Goal: Task Accomplishment & Management: Complete application form

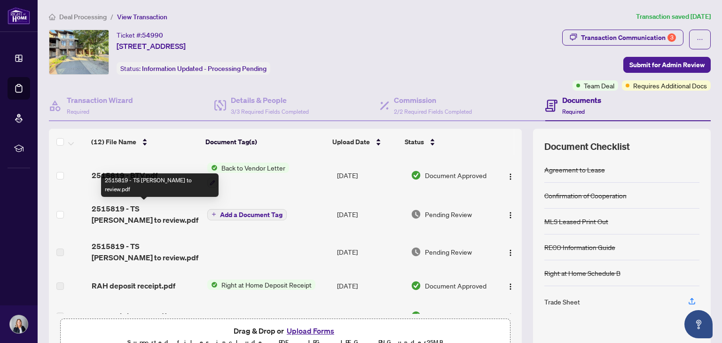
click at [138, 208] on span "2515819 - TS [PERSON_NAME] to review.pdf" at bounding box center [146, 214] width 108 height 23
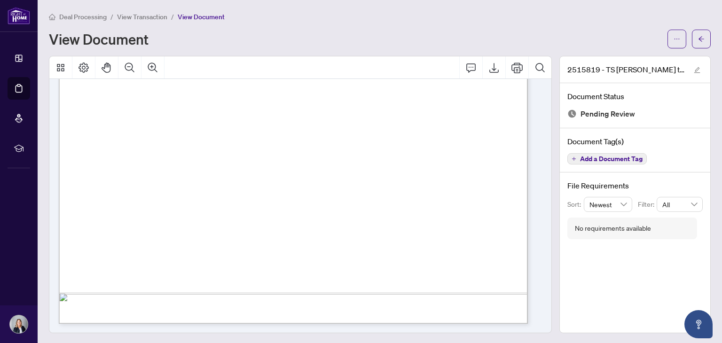
scroll to position [1, 0]
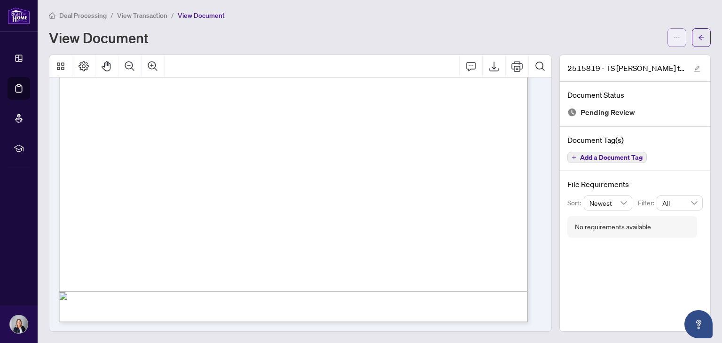
click at [668, 40] on button "button" at bounding box center [677, 37] width 19 height 19
click at [618, 53] on li "Download" at bounding box center [636, 58] width 83 height 15
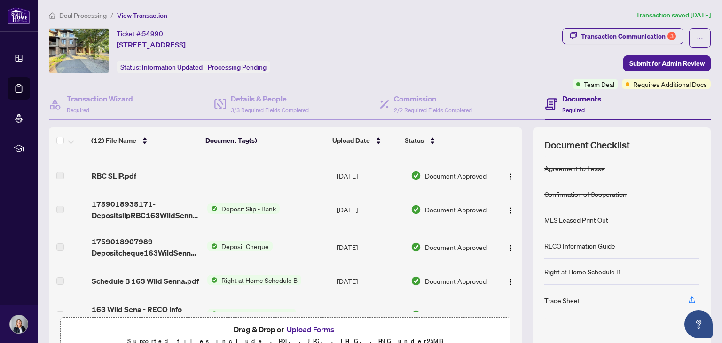
scroll to position [277, 0]
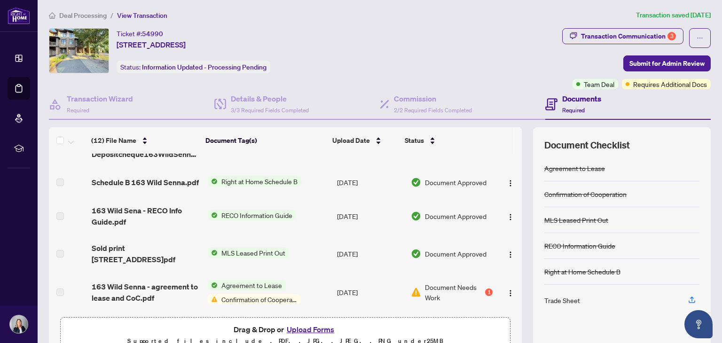
click at [307, 331] on button "Upload Forms" at bounding box center [310, 329] width 53 height 12
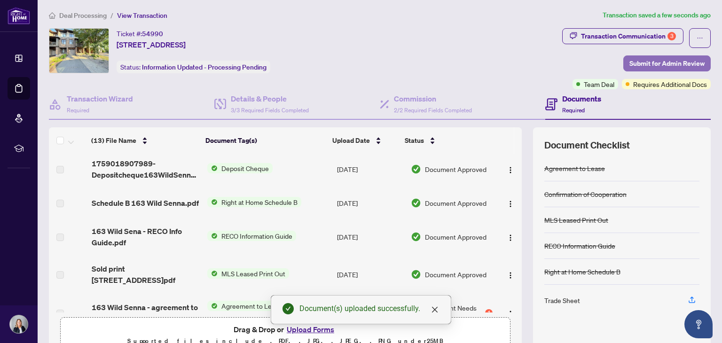
click at [652, 59] on span "Submit for Admin Review" at bounding box center [667, 63] width 75 height 15
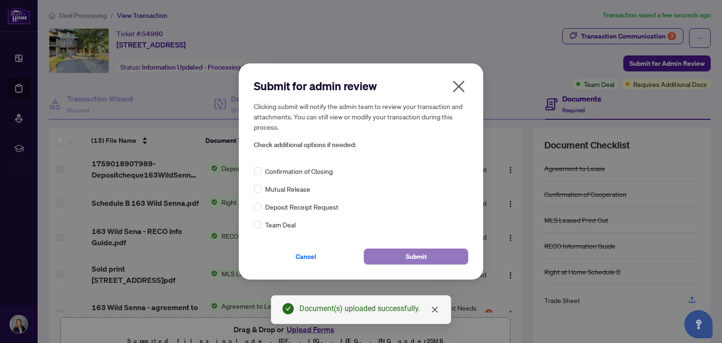
click at [372, 260] on button "Submit" at bounding box center [416, 257] width 104 height 16
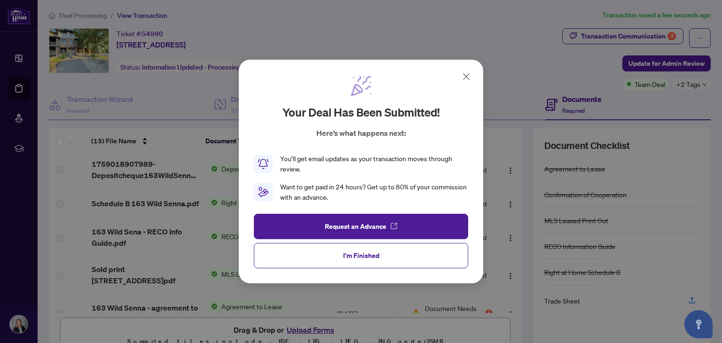
click at [468, 78] on icon at bounding box center [466, 76] width 11 height 11
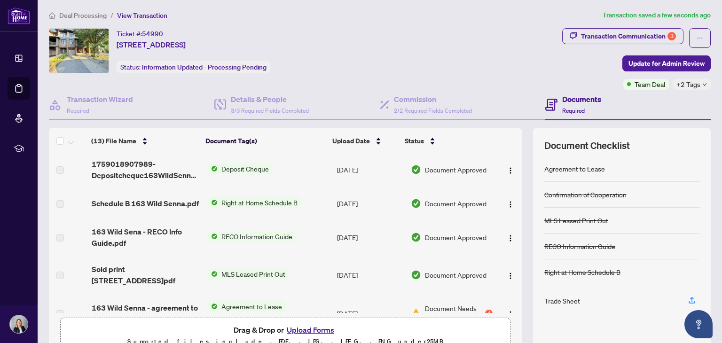
scroll to position [0, 0]
